Goal: Task Accomplishment & Management: Use online tool/utility

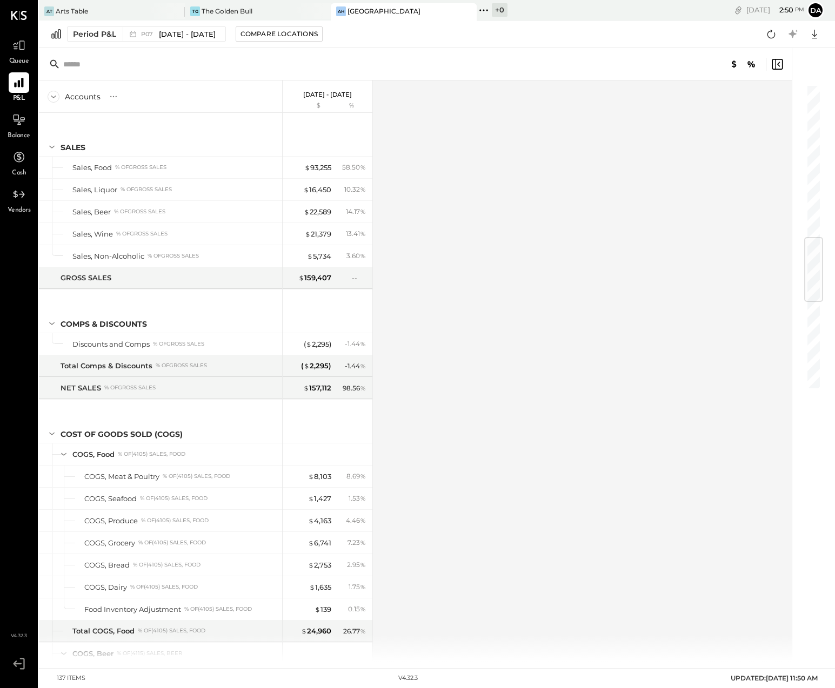
scroll to position [1291, 0]
